Goal: Task Accomplishment & Management: Use online tool/utility

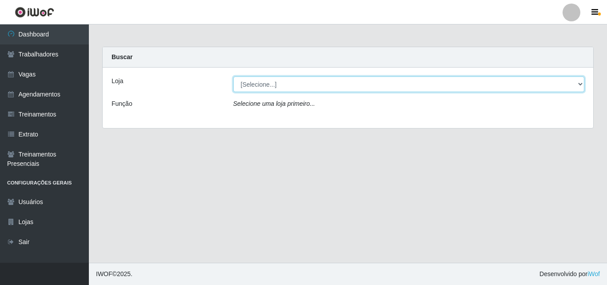
click at [580, 86] on select "[Selecione...] Castelinho Supermercado" at bounding box center [409, 84] width 352 height 16
select select "377"
click at [233, 76] on select "[Selecione...] Castelinho Supermercado" at bounding box center [409, 84] width 352 height 16
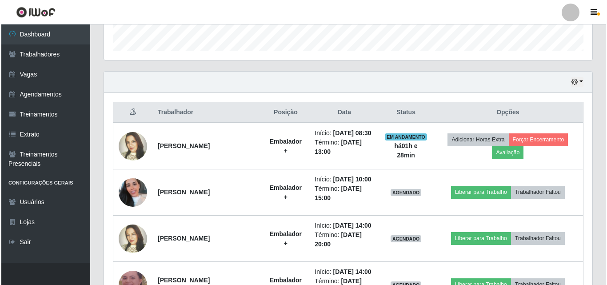
scroll to position [332, 0]
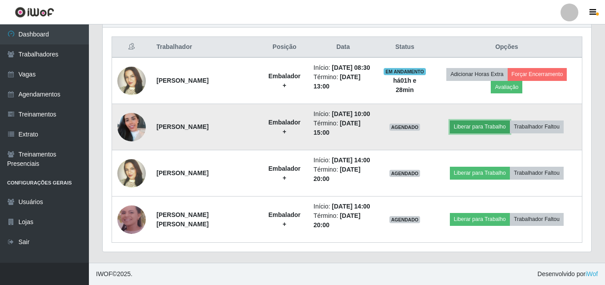
click at [489, 125] on button "Liberar para Trabalho" at bounding box center [480, 126] width 60 height 12
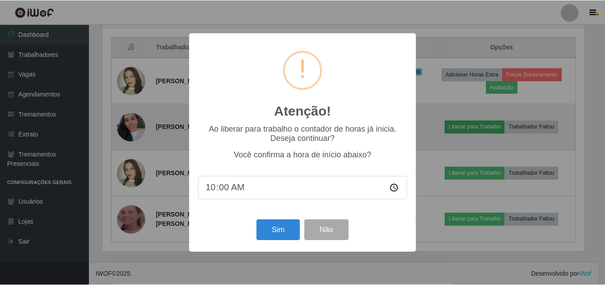
scroll to position [184, 484]
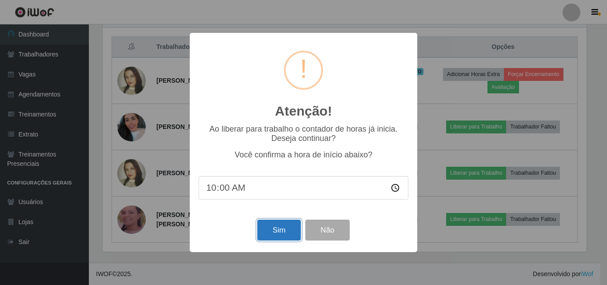
click at [264, 235] on button "Sim" at bounding box center [278, 230] width 43 height 21
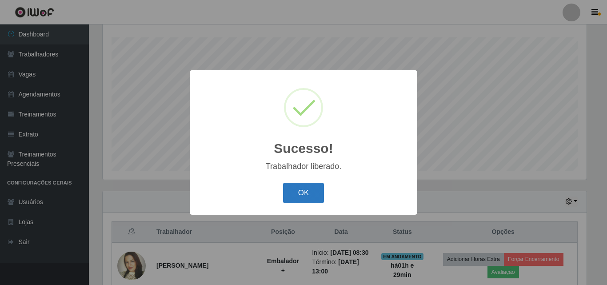
click at [316, 193] on button "OK" at bounding box center [303, 193] width 41 height 21
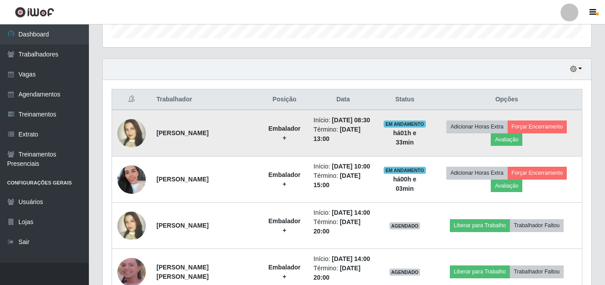
scroll to position [154, 0]
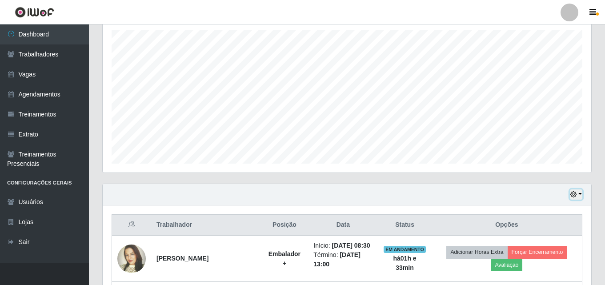
click at [578, 197] on button "button" at bounding box center [576, 194] width 12 height 10
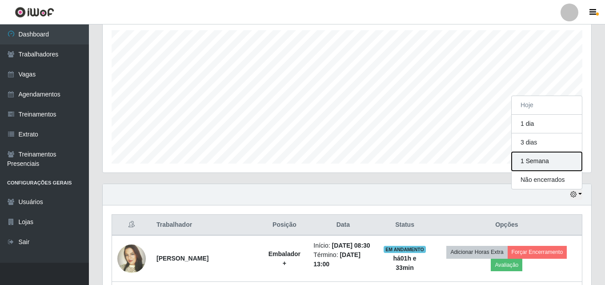
click at [535, 167] on button "1 Semana" at bounding box center [547, 161] width 70 height 19
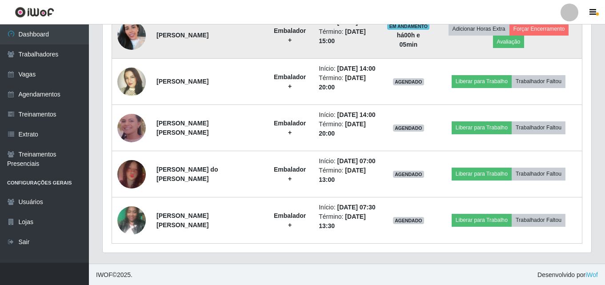
scroll to position [425, 0]
